Goal: Transaction & Acquisition: Purchase product/service

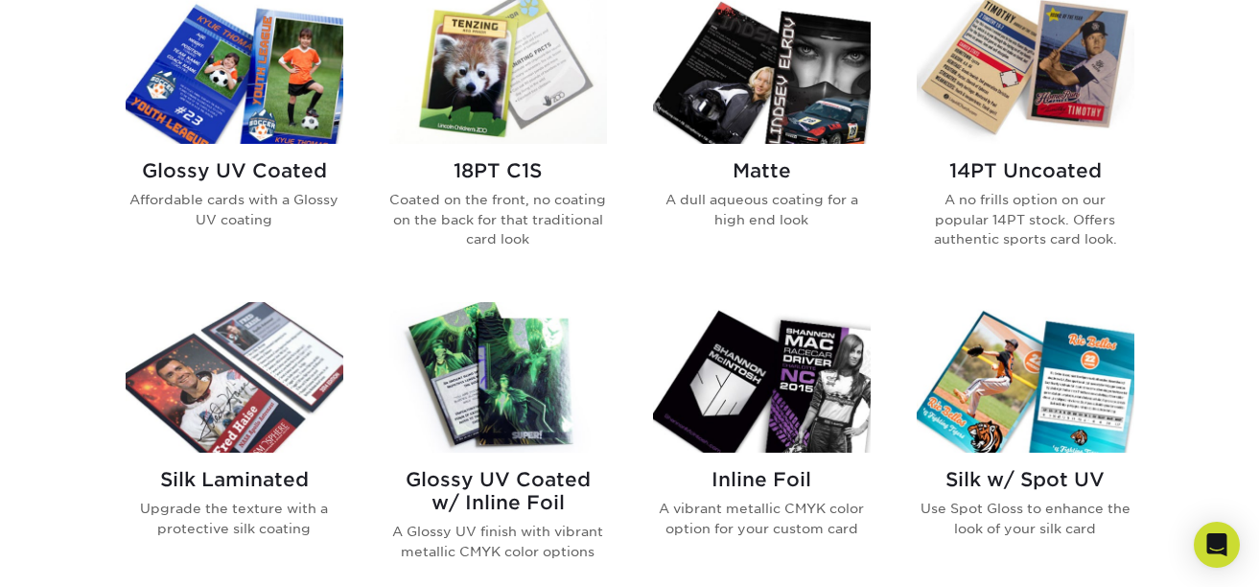
scroll to position [958, 0]
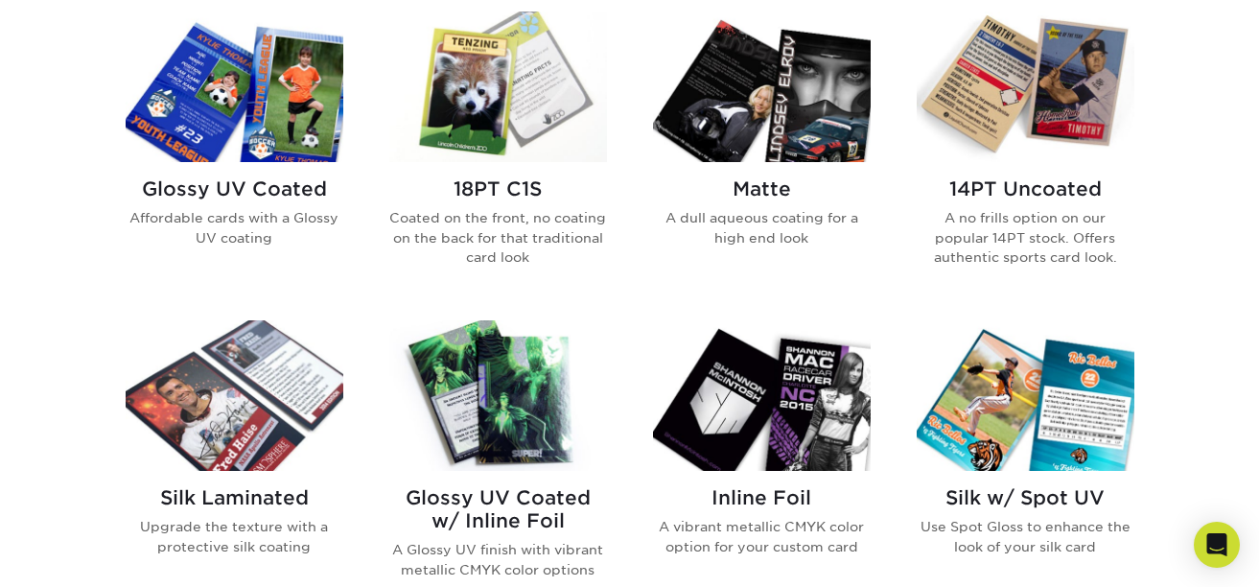
click at [1009, 188] on h2 "14PT Uncoated" at bounding box center [1025, 188] width 218 height 23
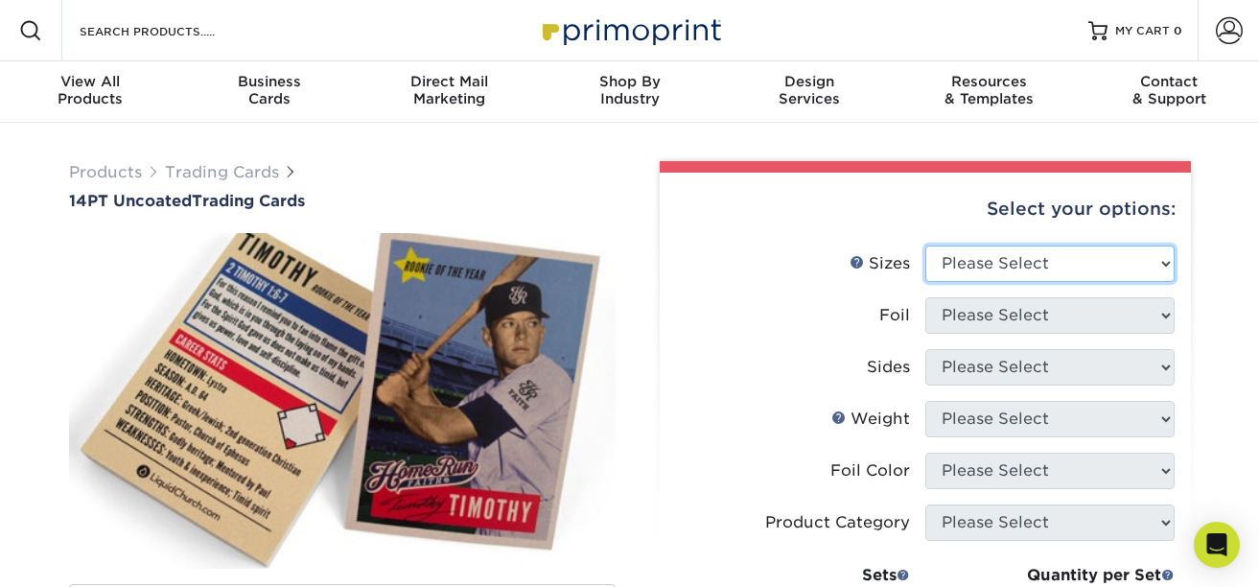
click at [1052, 257] on select "Please Select 2.5" x 3.5"" at bounding box center [1049, 263] width 249 height 36
select select "2.50x3.50"
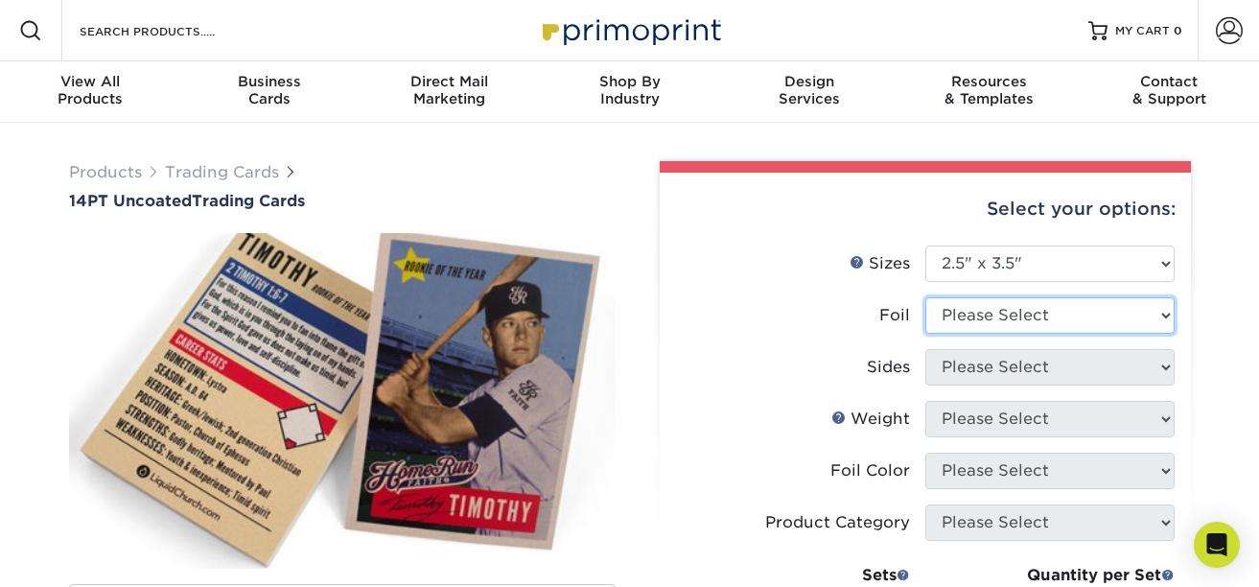
click at [1031, 307] on select "Please Select Yes No" at bounding box center [1049, 315] width 249 height 36
select select "0"
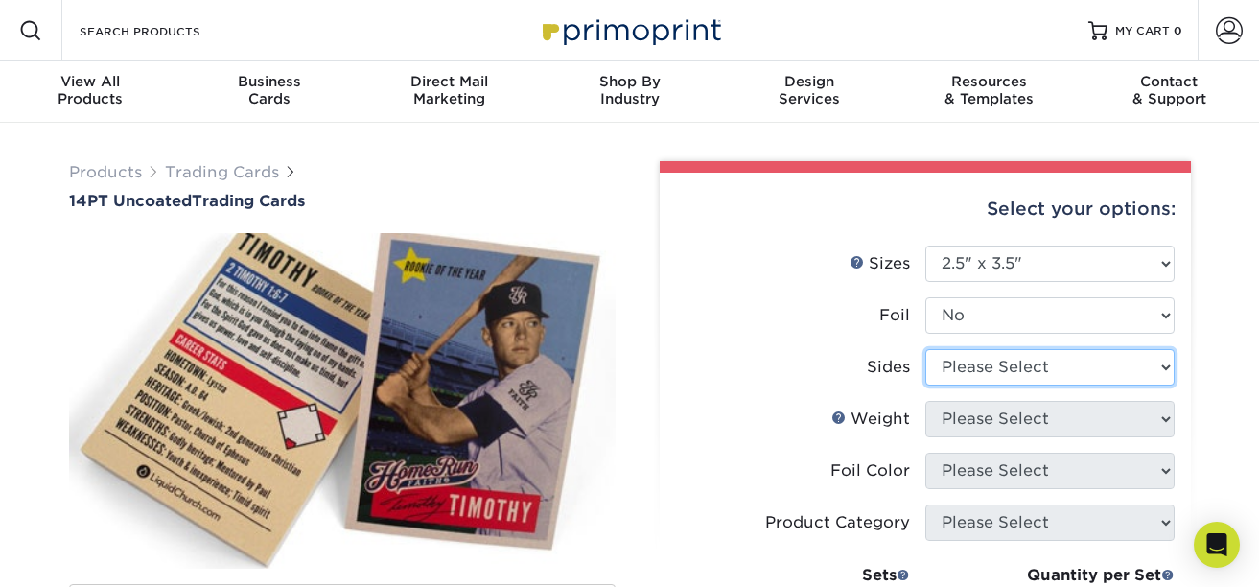
click at [997, 376] on select "Please Select Print Both Sides Print Front Only" at bounding box center [1049, 367] width 249 height 36
select select "13abbda7-1d64-4f25-8bb2-c179b224825d"
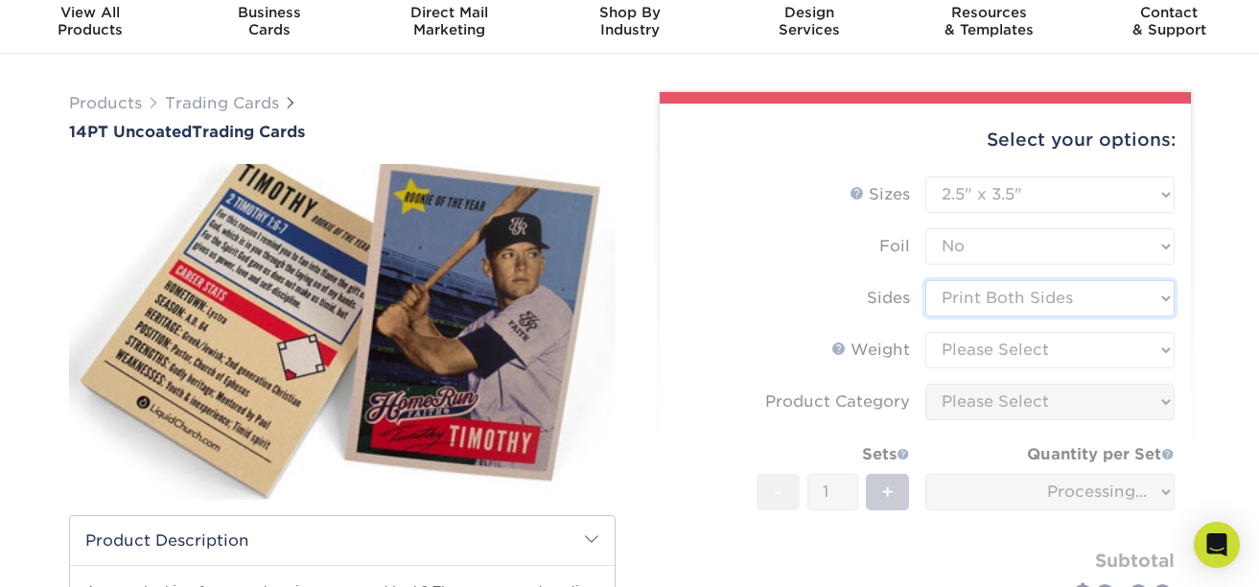
scroll to position [96, 0]
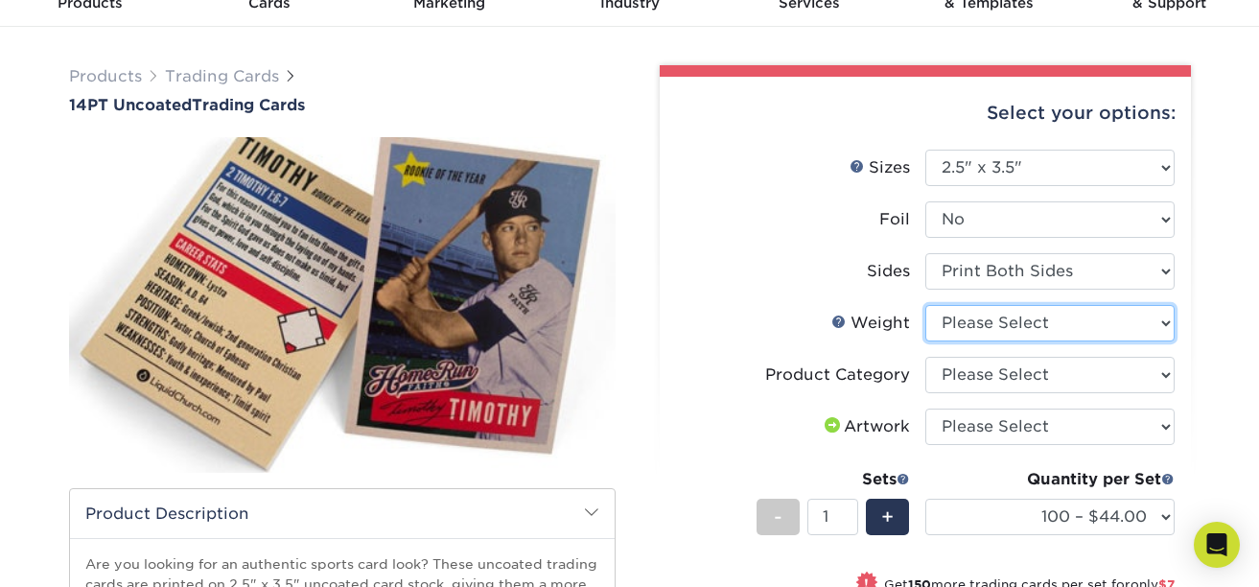
click at [1045, 325] on select "Please Select 14PT Uncoated" at bounding box center [1049, 323] width 249 height 36
select select "14PT Uncoated"
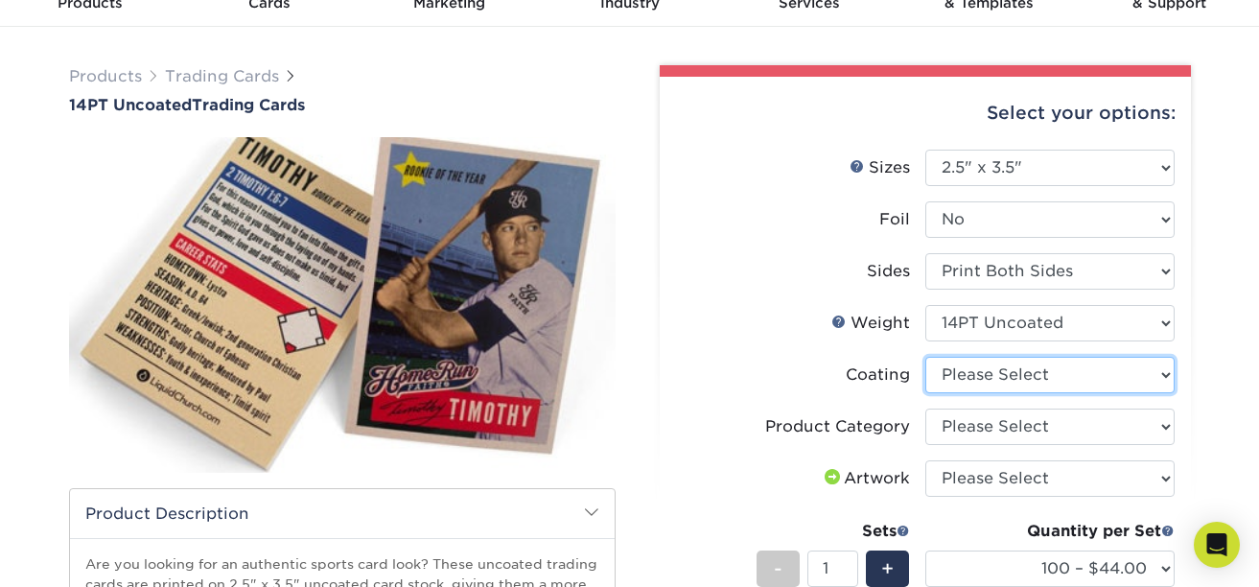
click at [1020, 372] on select at bounding box center [1049, 375] width 249 height 36
select select "3e7618de-abca-4bda-9f97-8b9129e913d8"
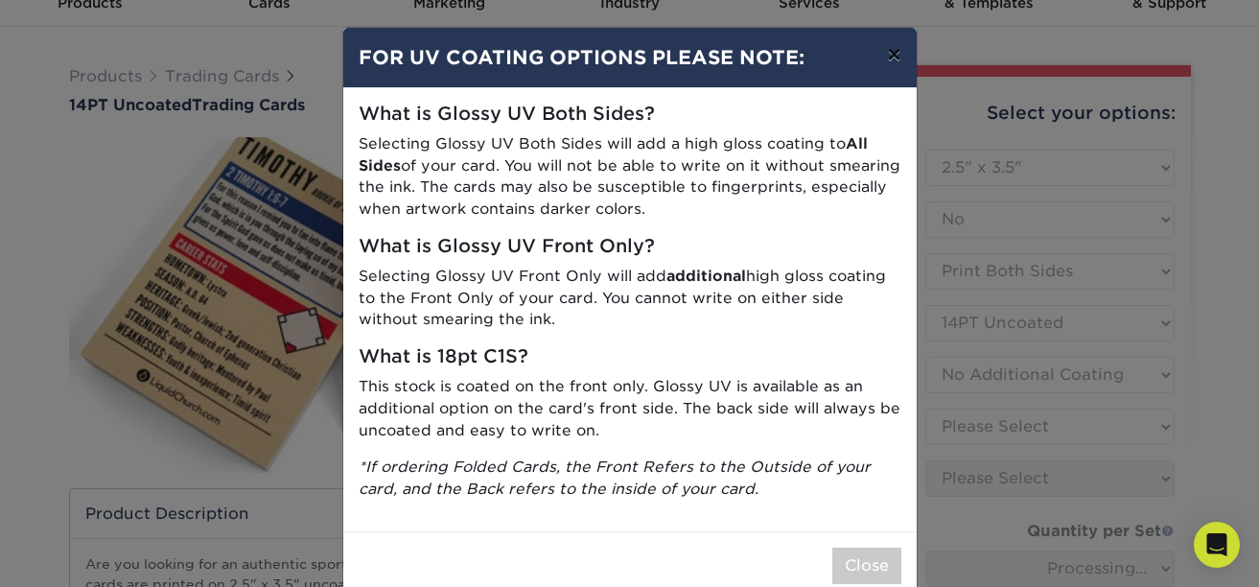
click at [888, 62] on button "×" at bounding box center [893, 55] width 44 height 54
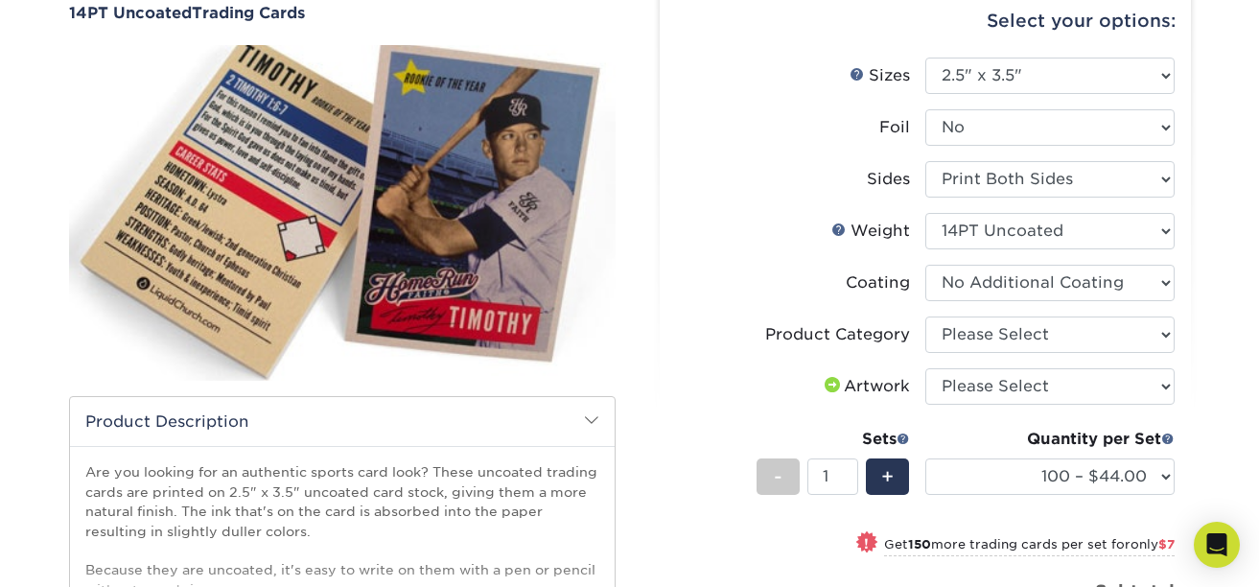
scroll to position [199, 0]
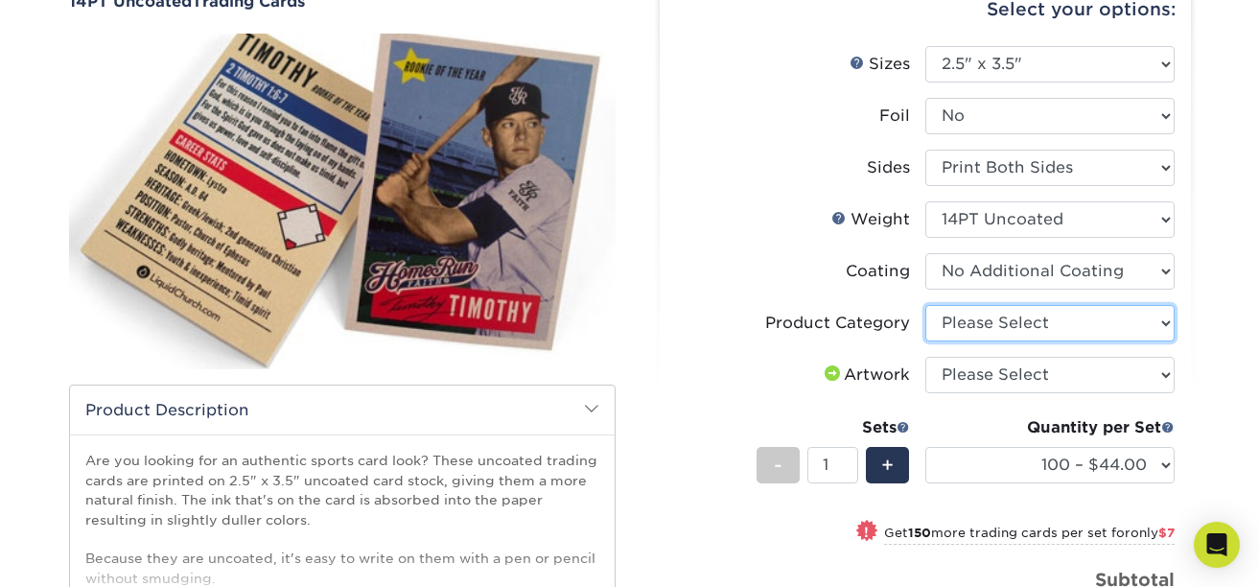
click at [1157, 317] on select "Please Select Trading Cards" at bounding box center [1049, 323] width 249 height 36
select select "c2f9bce9-36c2-409d-b101-c29d9d031e18"
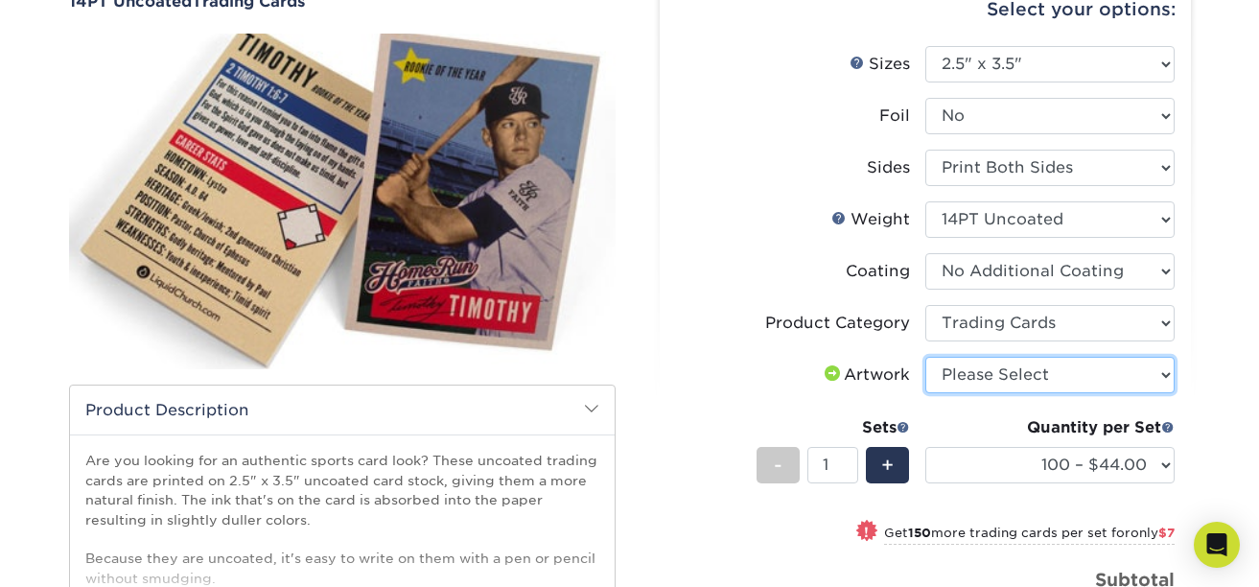
click at [1083, 363] on select "Please Select I will upload files I need a design - $100" at bounding box center [1049, 375] width 249 height 36
select select "upload"
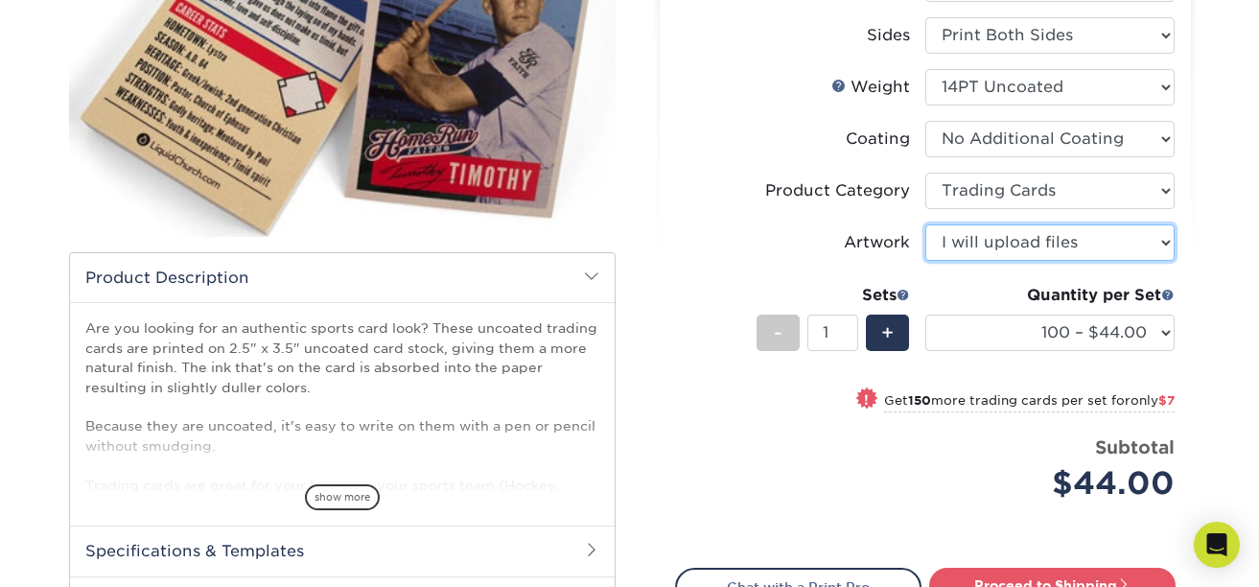
scroll to position [334, 0]
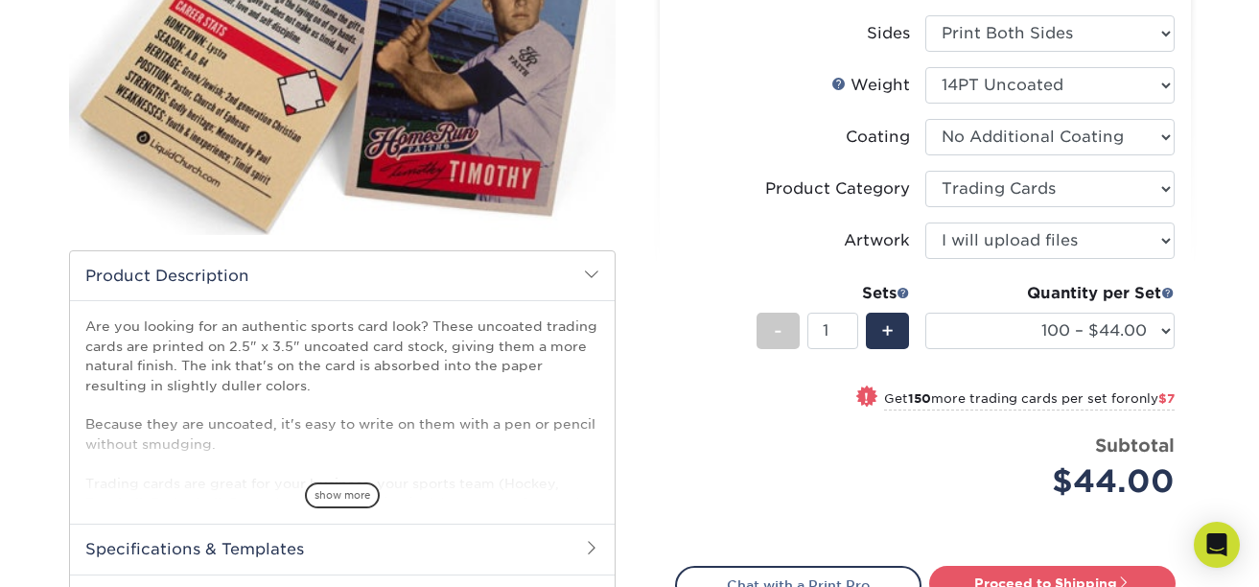
click at [1096, 398] on small "Get 150 more trading cards per set for only $7" at bounding box center [1029, 400] width 290 height 19
select select "250 – $51.00"
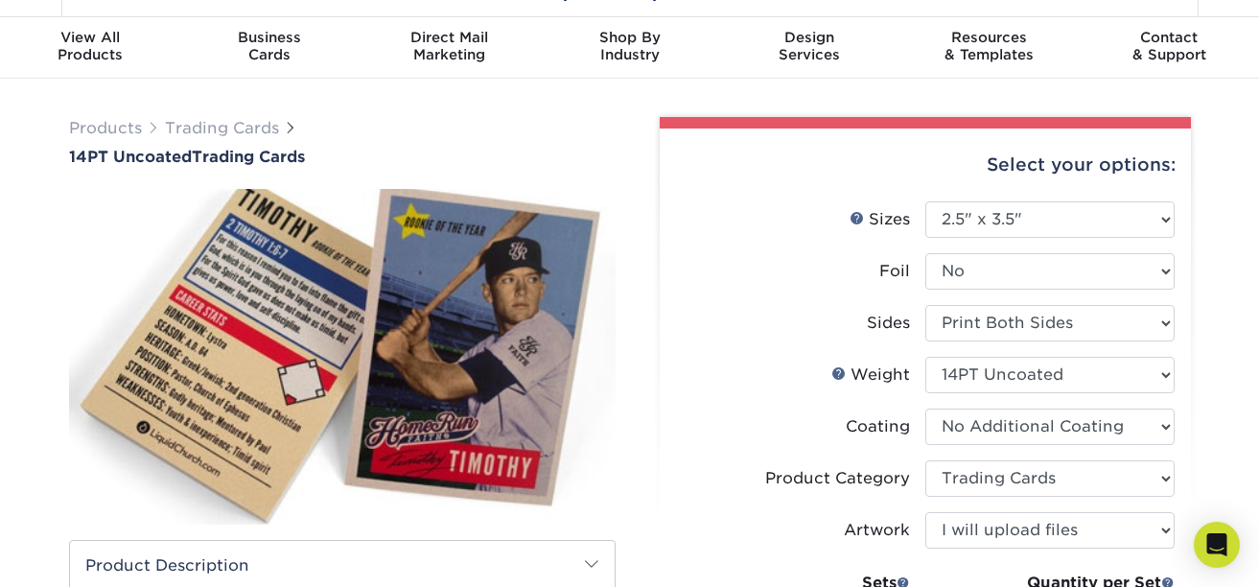
scroll to position [0, 0]
